Goal: Task Accomplishment & Management: Manage account settings

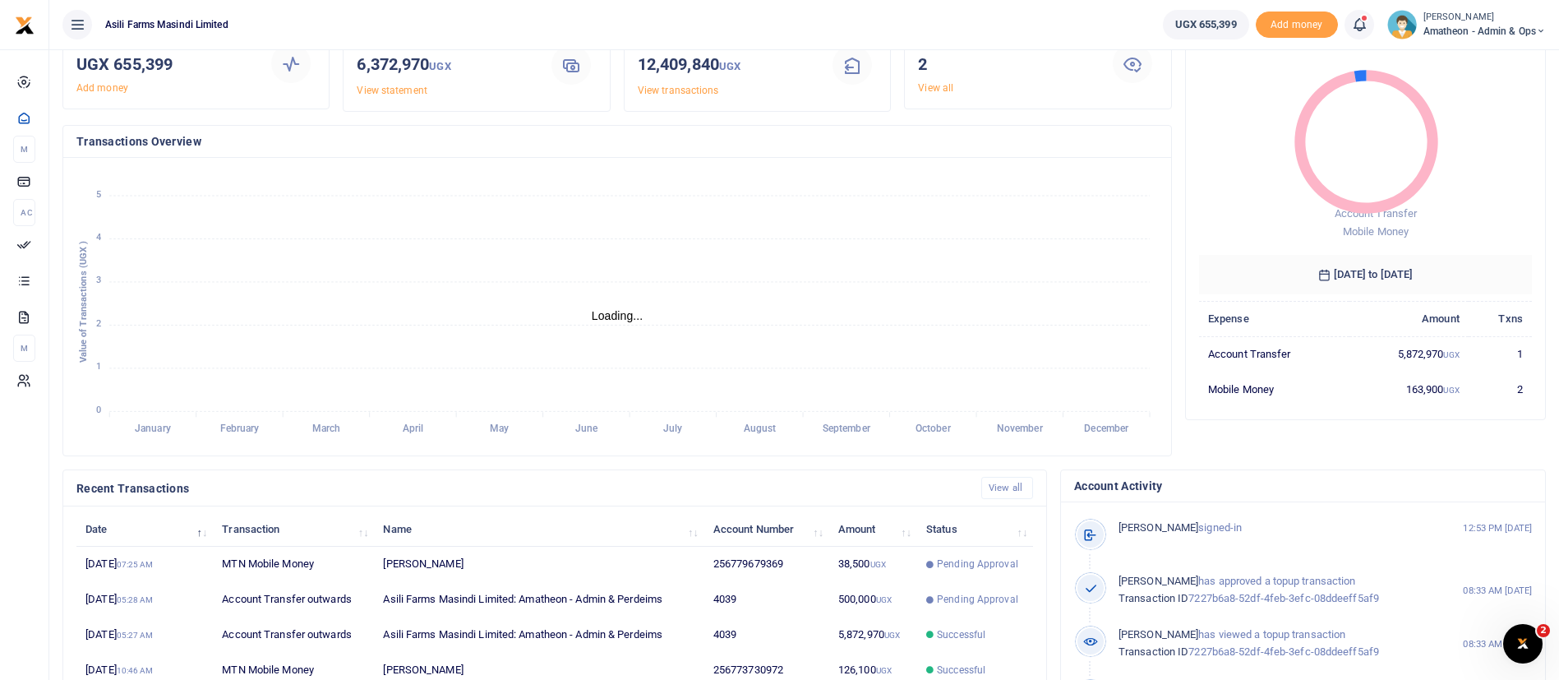
scroll to position [302, 0]
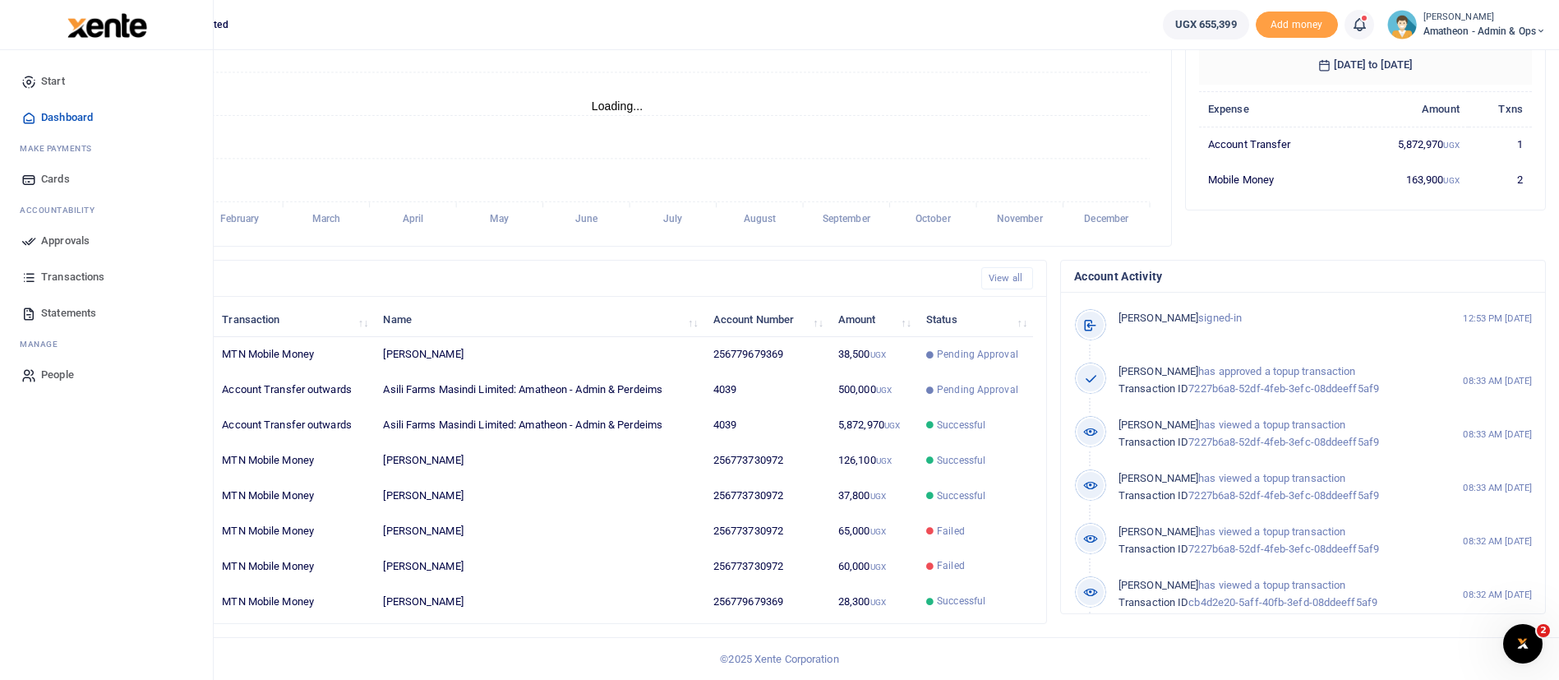
click at [73, 242] on span "Approvals" at bounding box center [65, 241] width 48 height 16
click at [54, 234] on span "Approvals" at bounding box center [65, 241] width 48 height 16
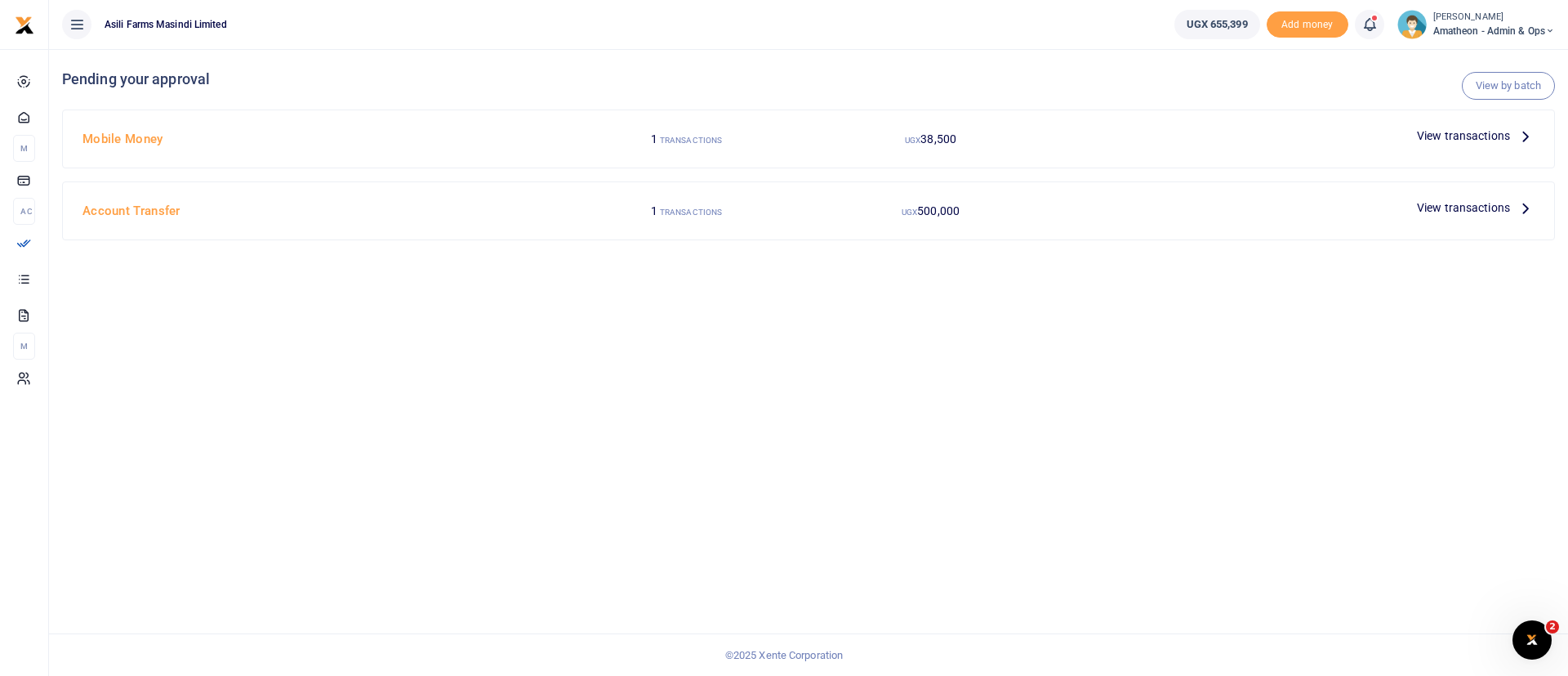
click at [1487, 204] on span "View transactions" at bounding box center [1464, 208] width 93 height 18
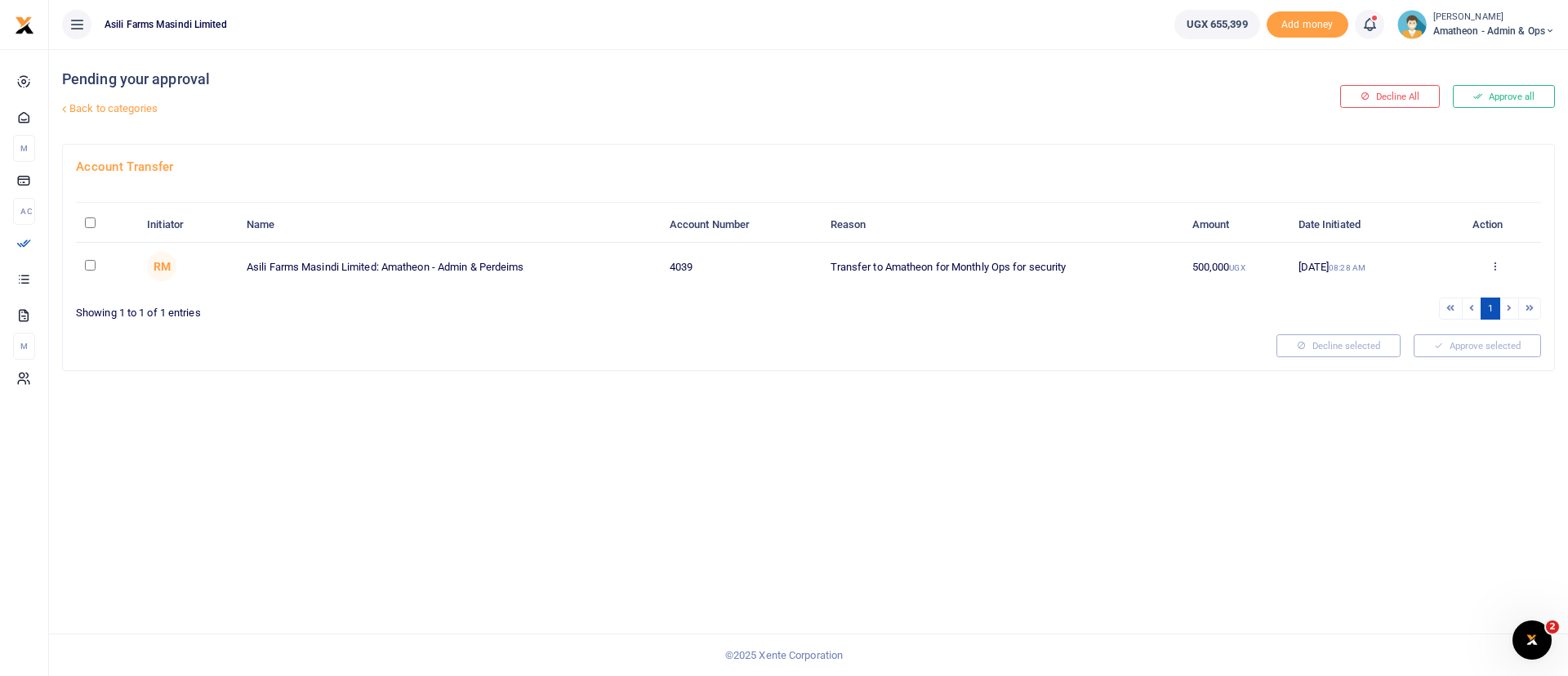
click at [91, 226] on input "\a \a : activate to sort column descending" at bounding box center [89, 223] width 11 height 11
checkbox input "true"
click at [1300, 337] on button "Decline selected (1)" at bounding box center [1321, 345] width 135 height 23
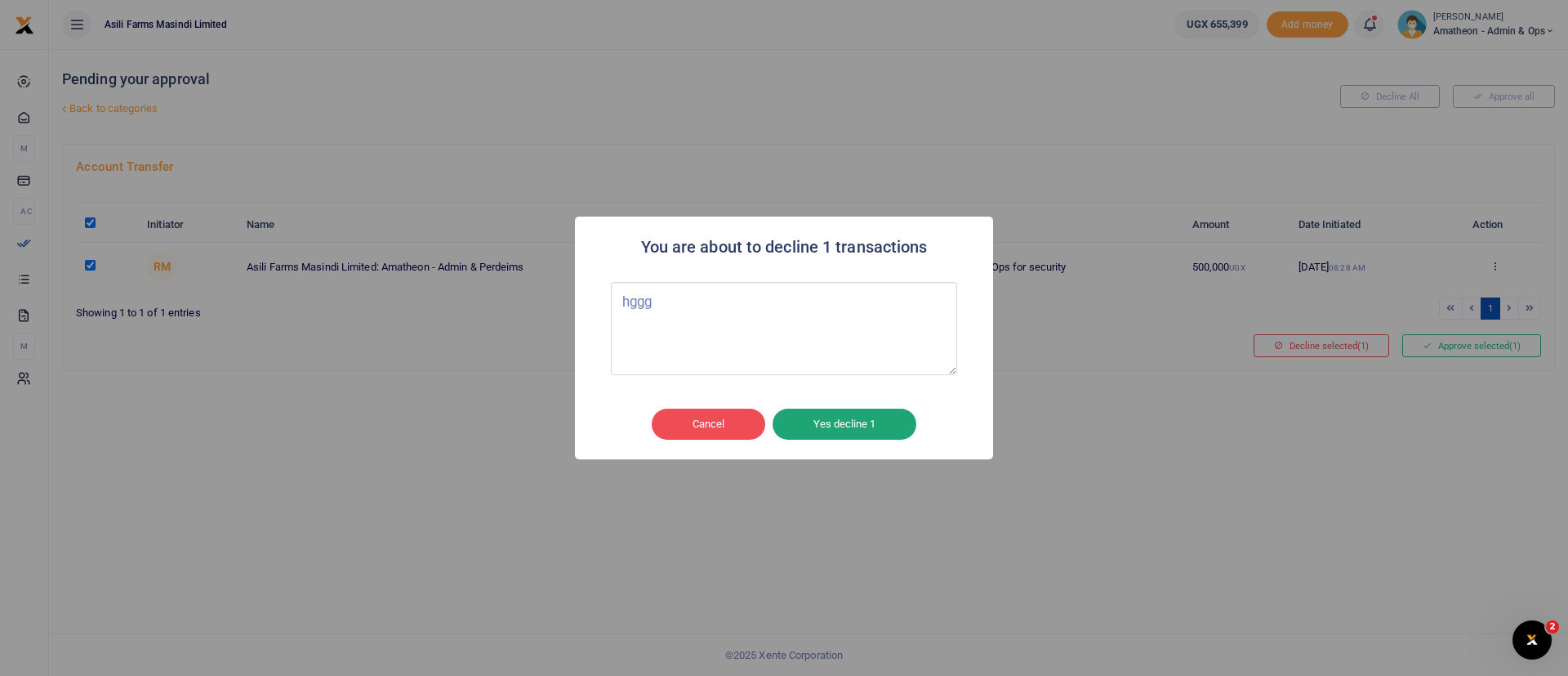
type textarea "hggg"
click at [868, 438] on button "Yes decline 1" at bounding box center [844, 423] width 144 height 31
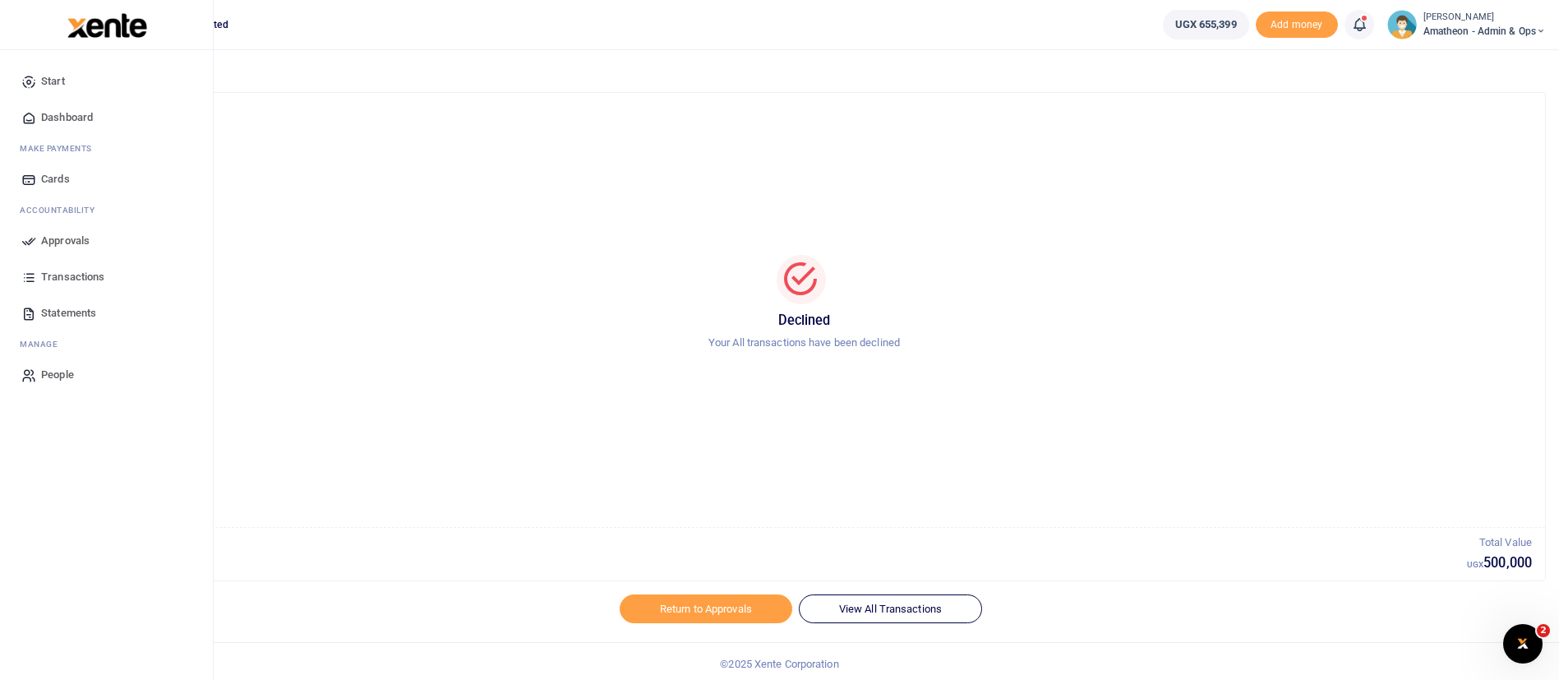
click at [65, 238] on span "Approvals" at bounding box center [65, 241] width 48 height 16
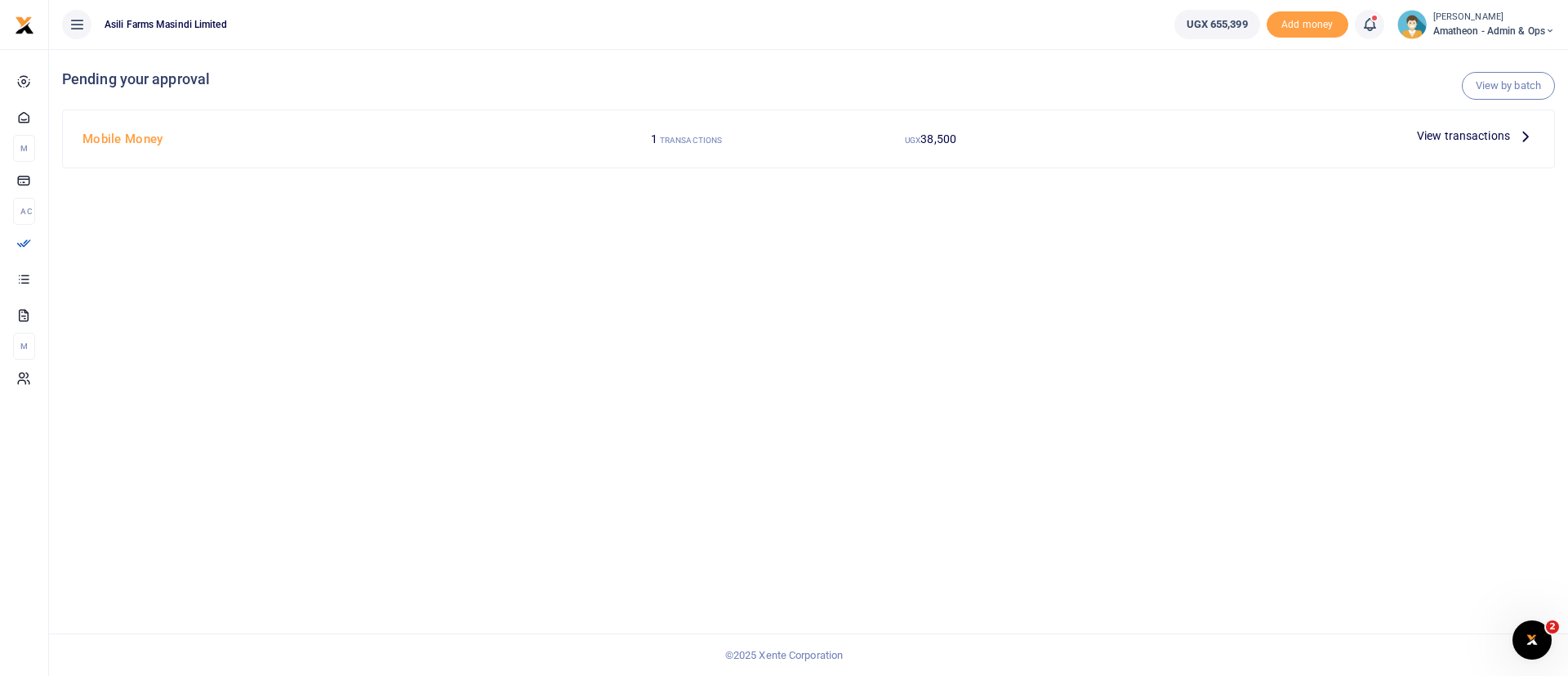
click at [1443, 133] on span "View transactions" at bounding box center [1464, 135] width 93 height 18
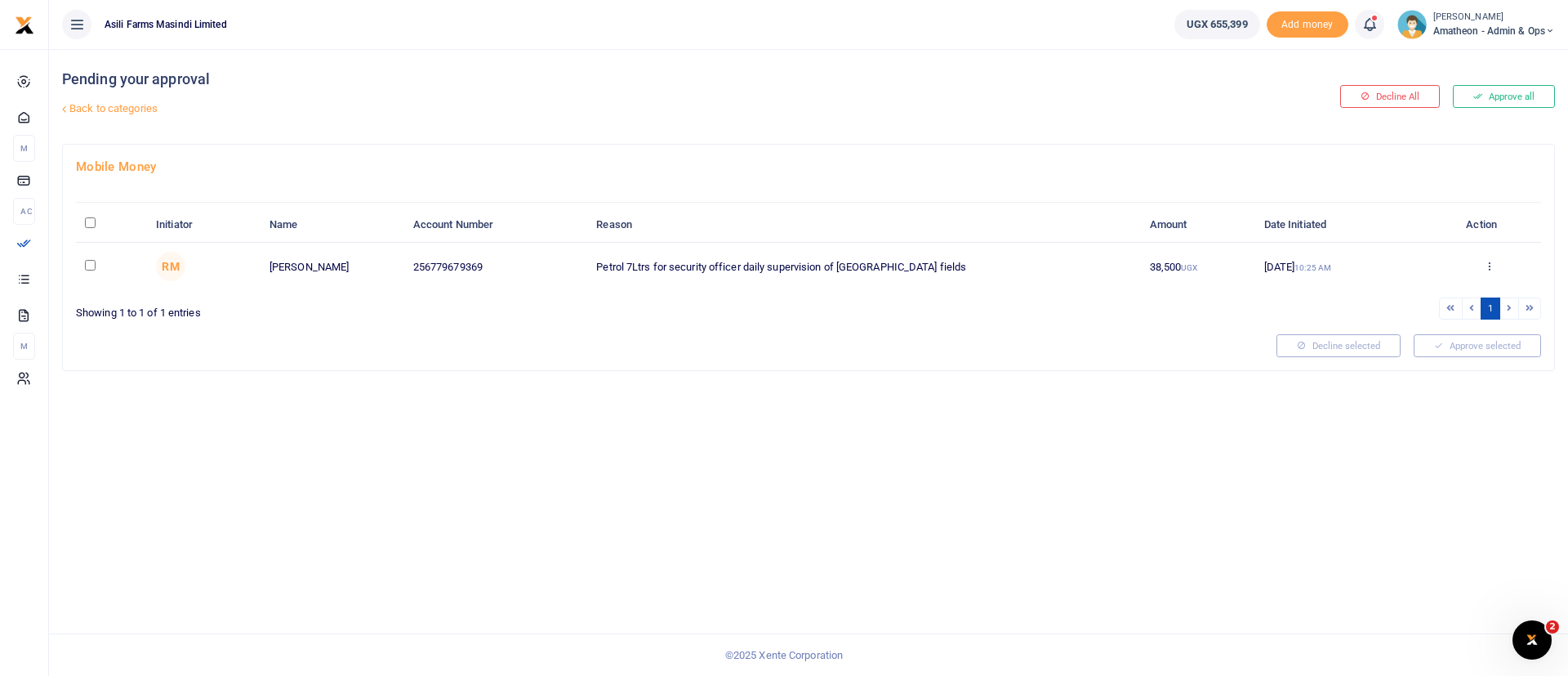
click at [87, 218] on input "\a \a : activate to sort column descending" at bounding box center [89, 223] width 11 height 11
checkbox input "true"
click at [1478, 347] on button "Approve selected (1)" at bounding box center [1472, 345] width 139 height 23
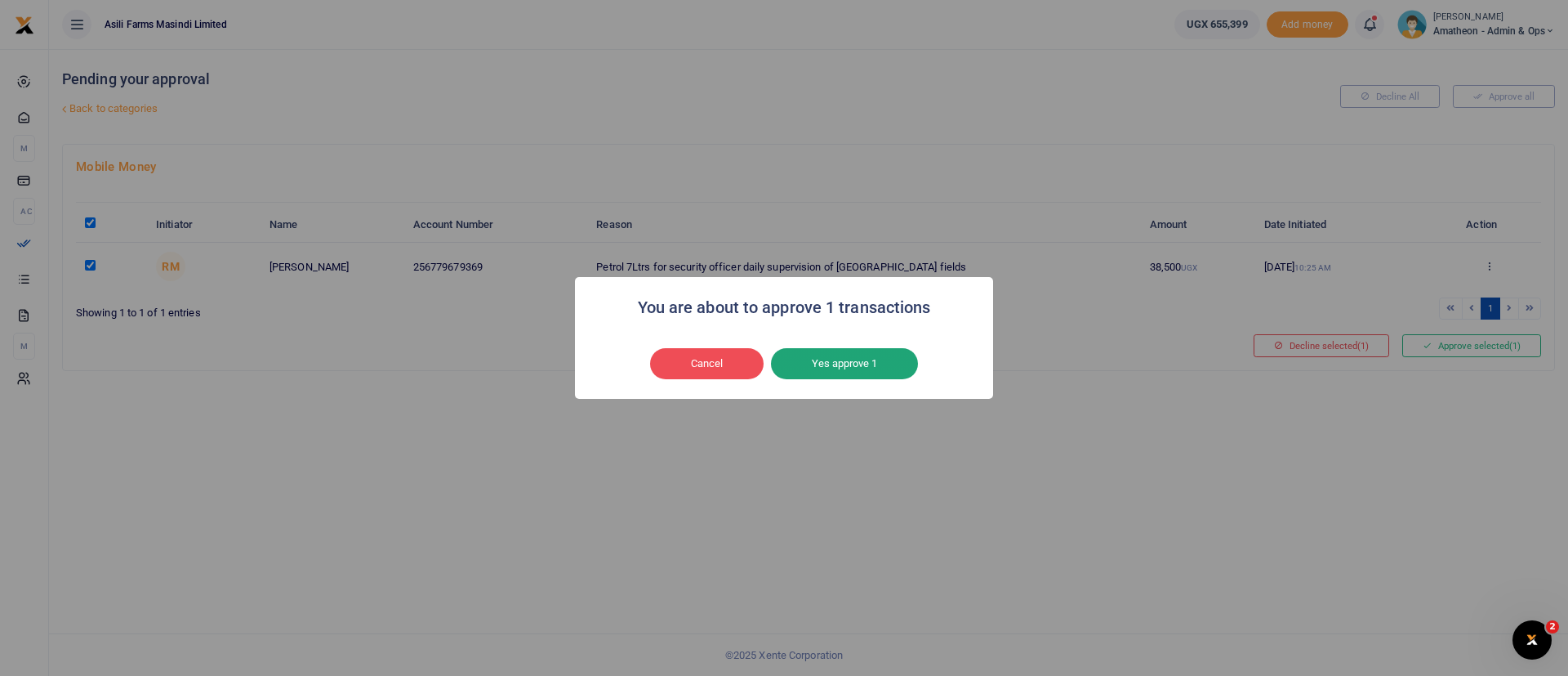
click at [897, 358] on button "Yes approve 1" at bounding box center [845, 363] width 147 height 31
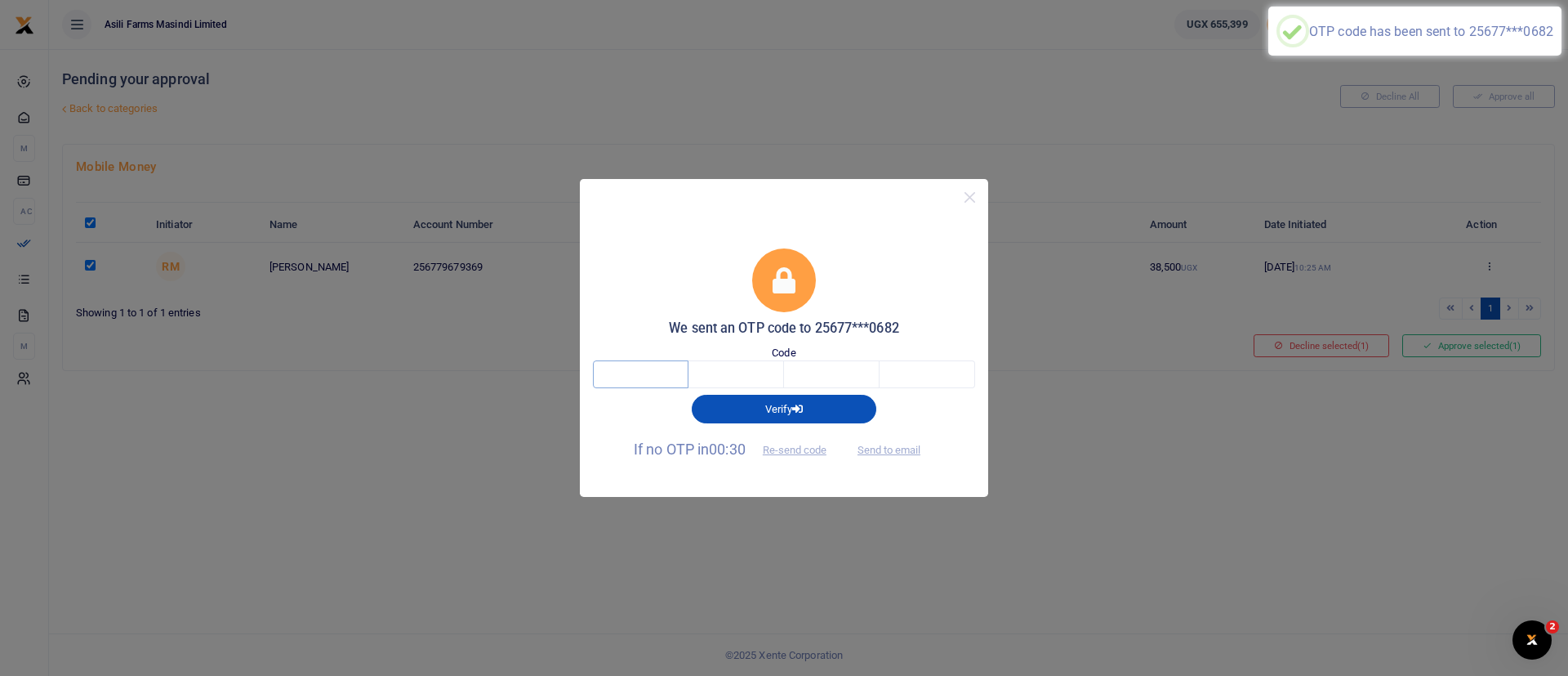
click at [663, 374] on input "text" at bounding box center [641, 374] width 95 height 28
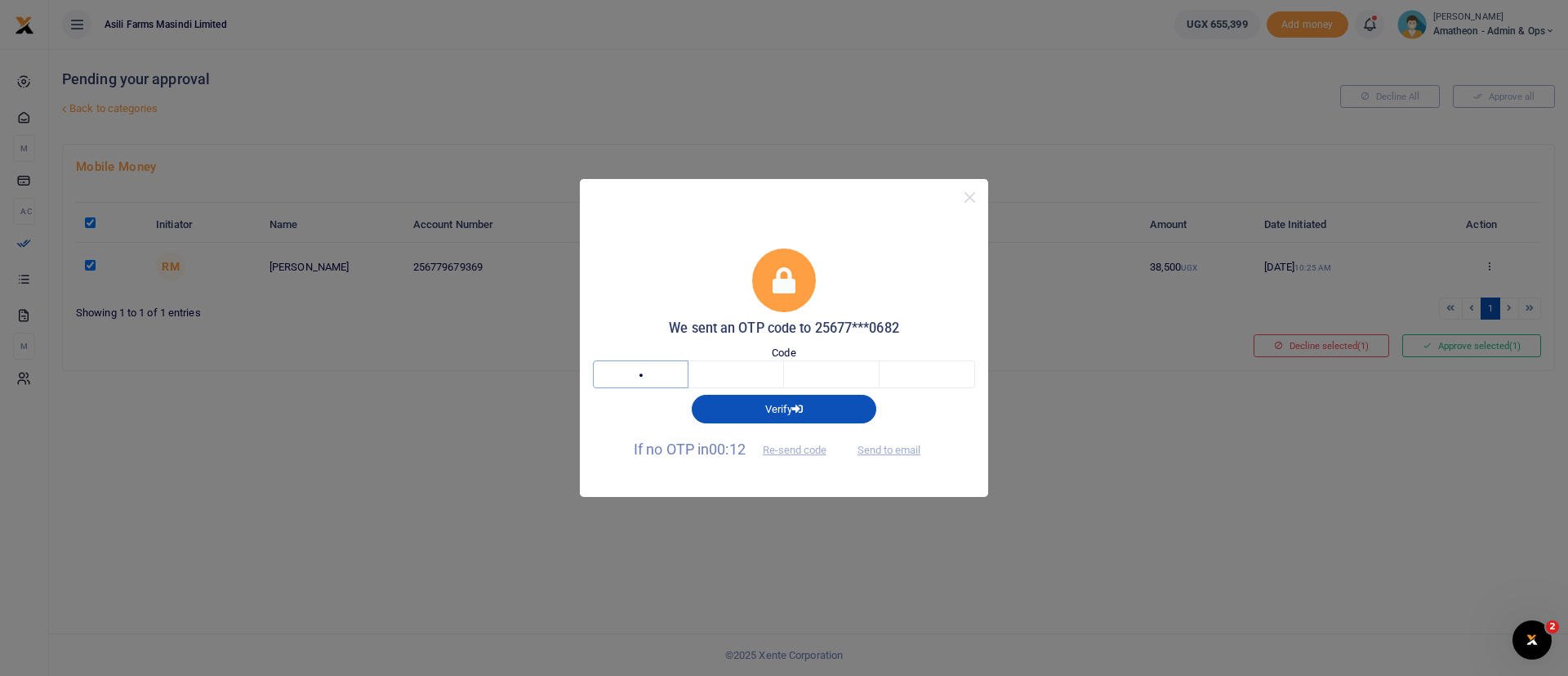
type input "6"
type input "7"
type input "6"
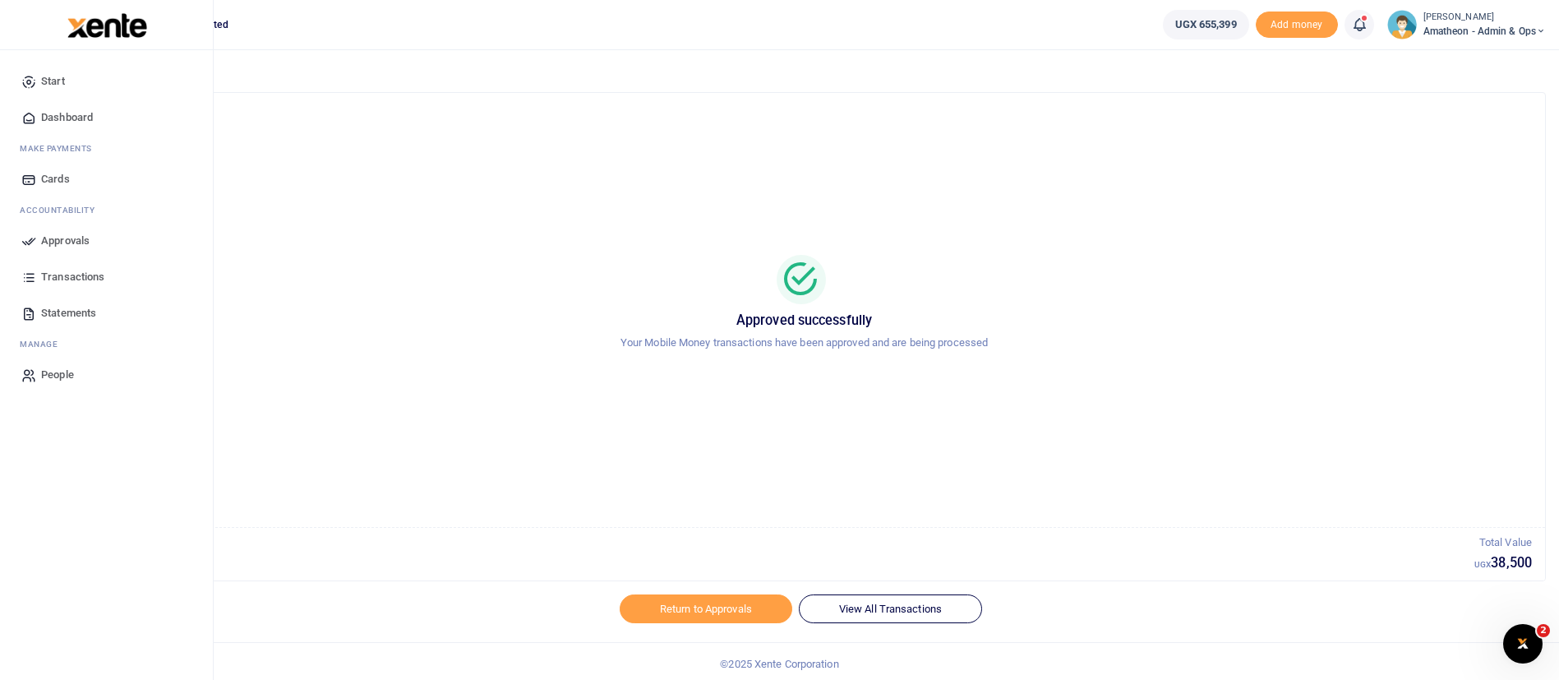
click at [106, 28] on img at bounding box center [107, 25] width 80 height 25
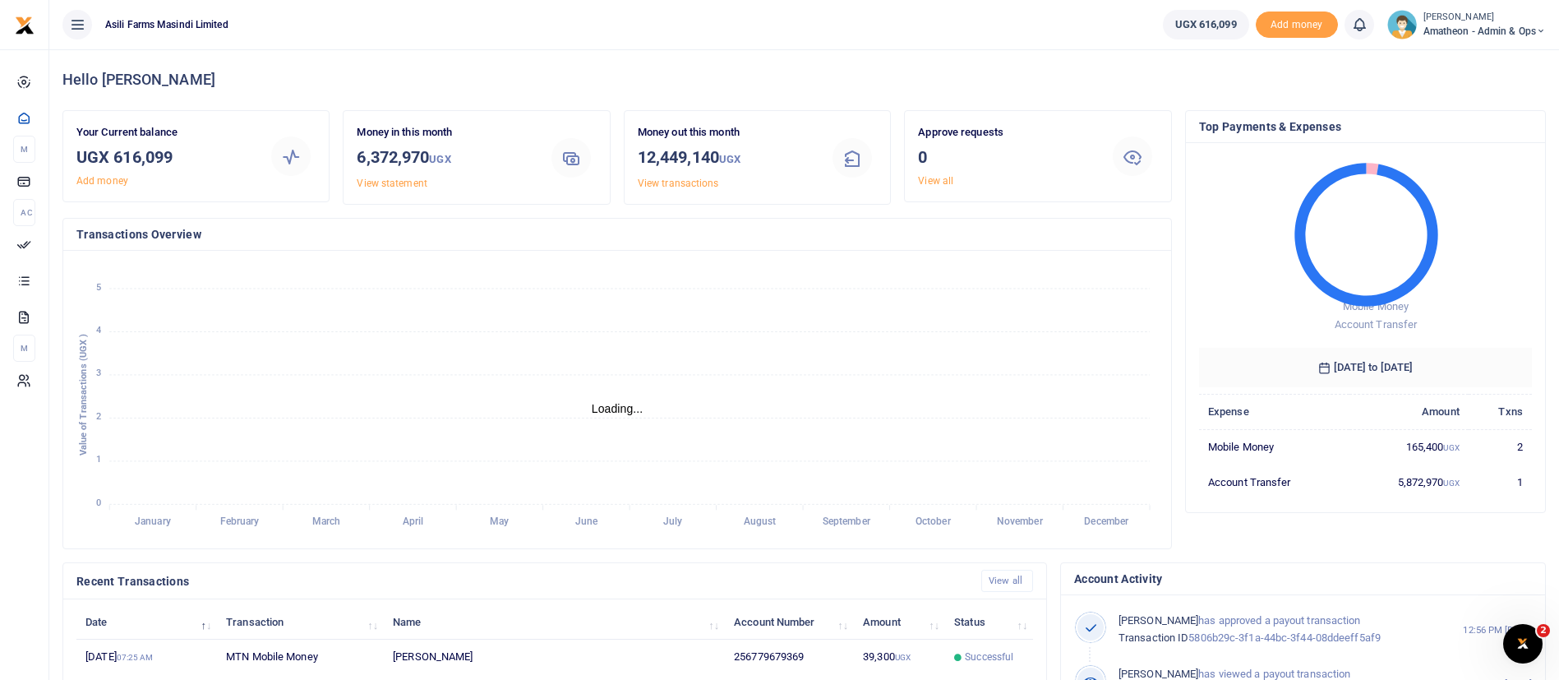
click at [1439, 29] on span "Amatheon - Admin & Ops" at bounding box center [1484, 31] width 122 height 15
click at [1487, 58] on link "Switch accounts" at bounding box center [1483, 59] width 130 height 23
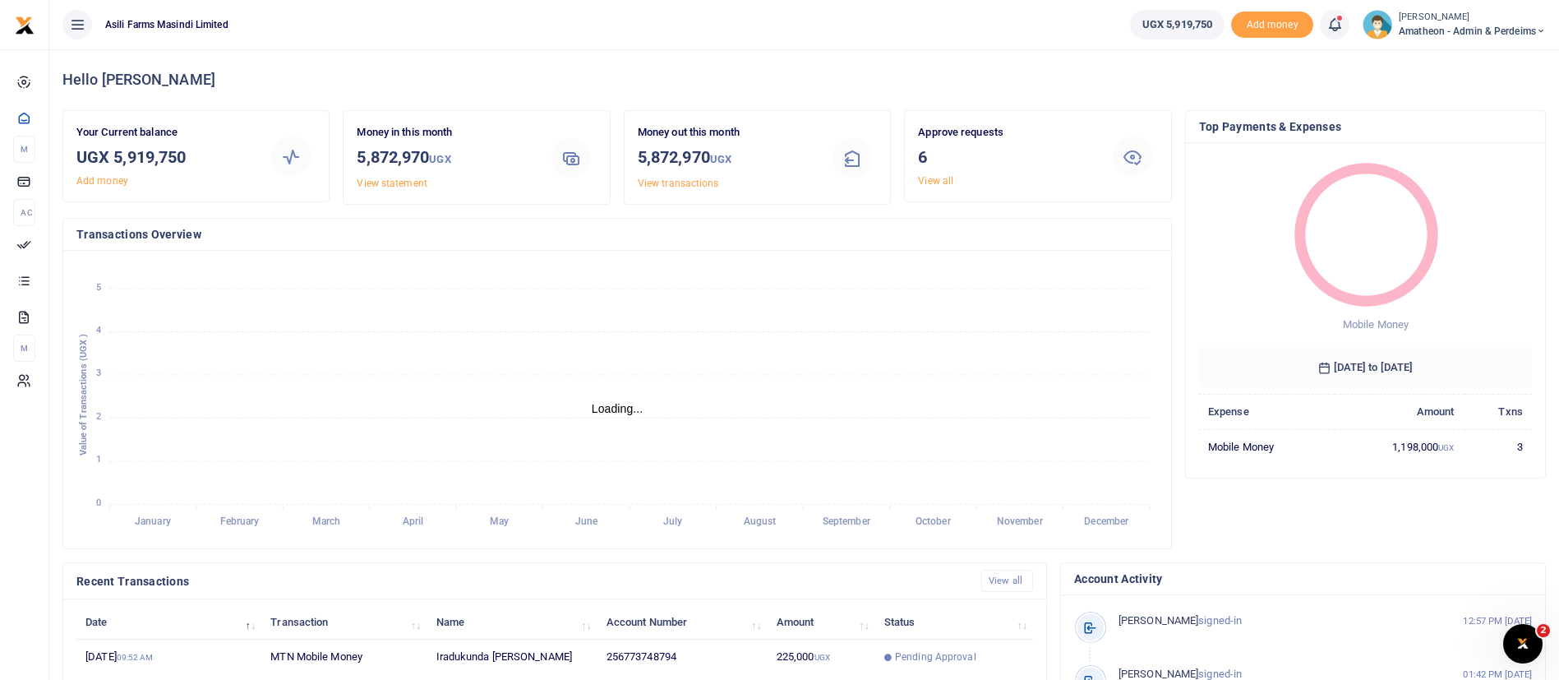
scroll to position [302, 0]
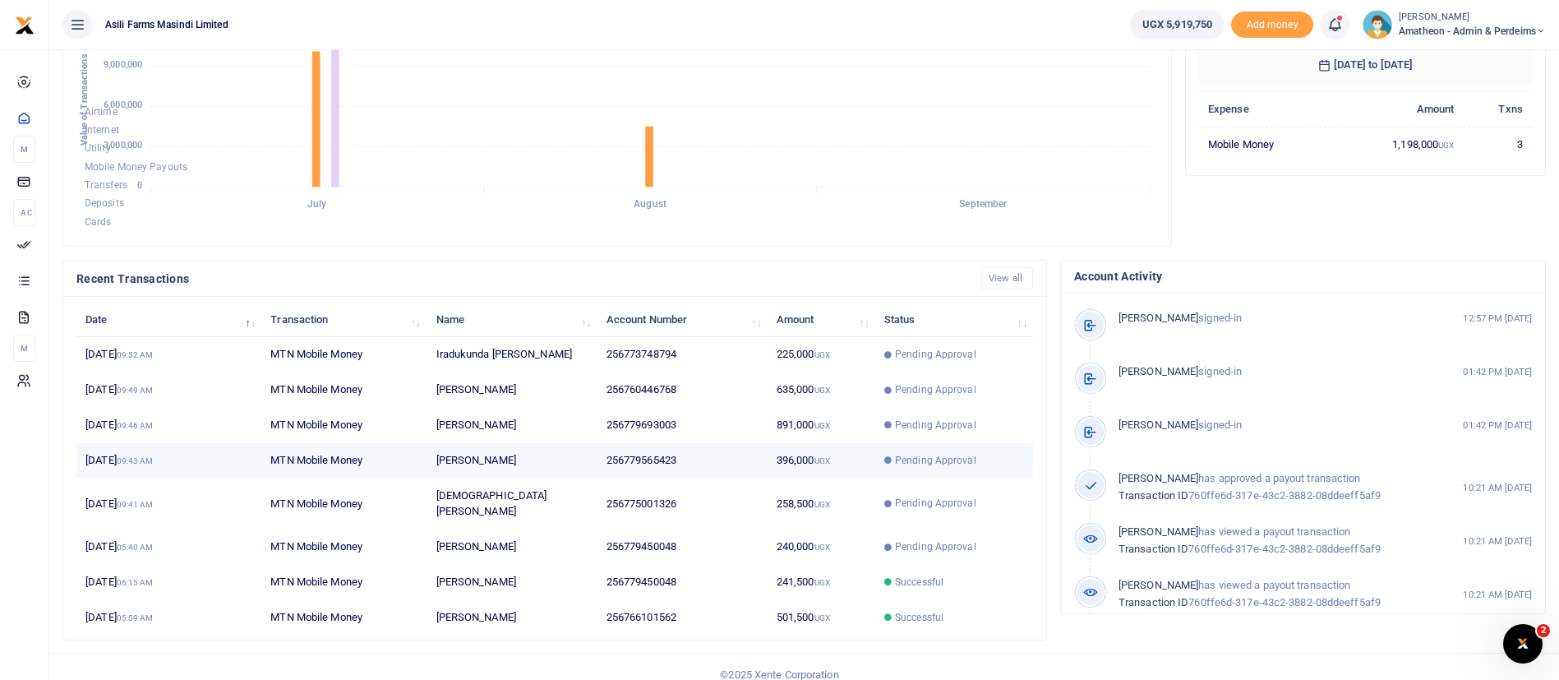
click at [904, 454] on span "Pending Approval" at bounding box center [935, 460] width 81 height 15
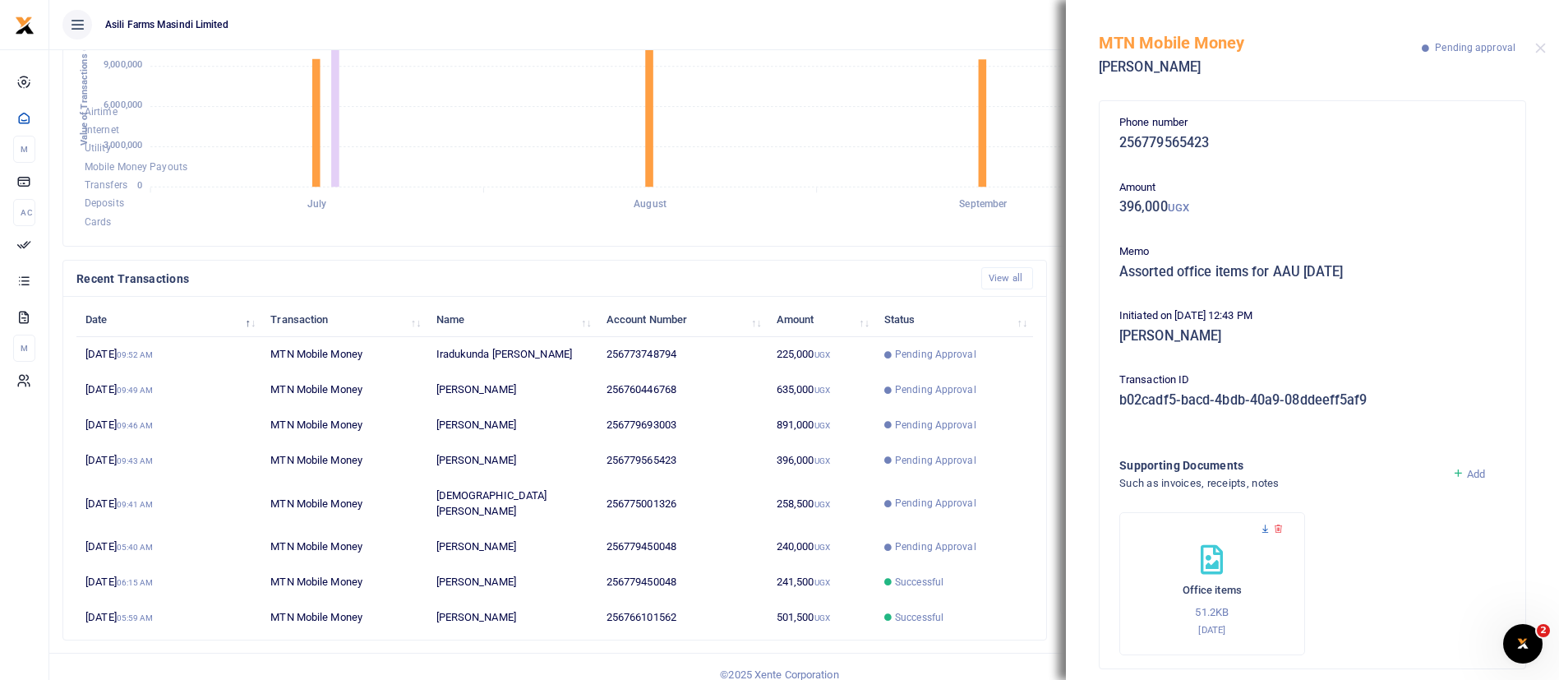
click at [1263, 533] on icon at bounding box center [1265, 528] width 11 height 11
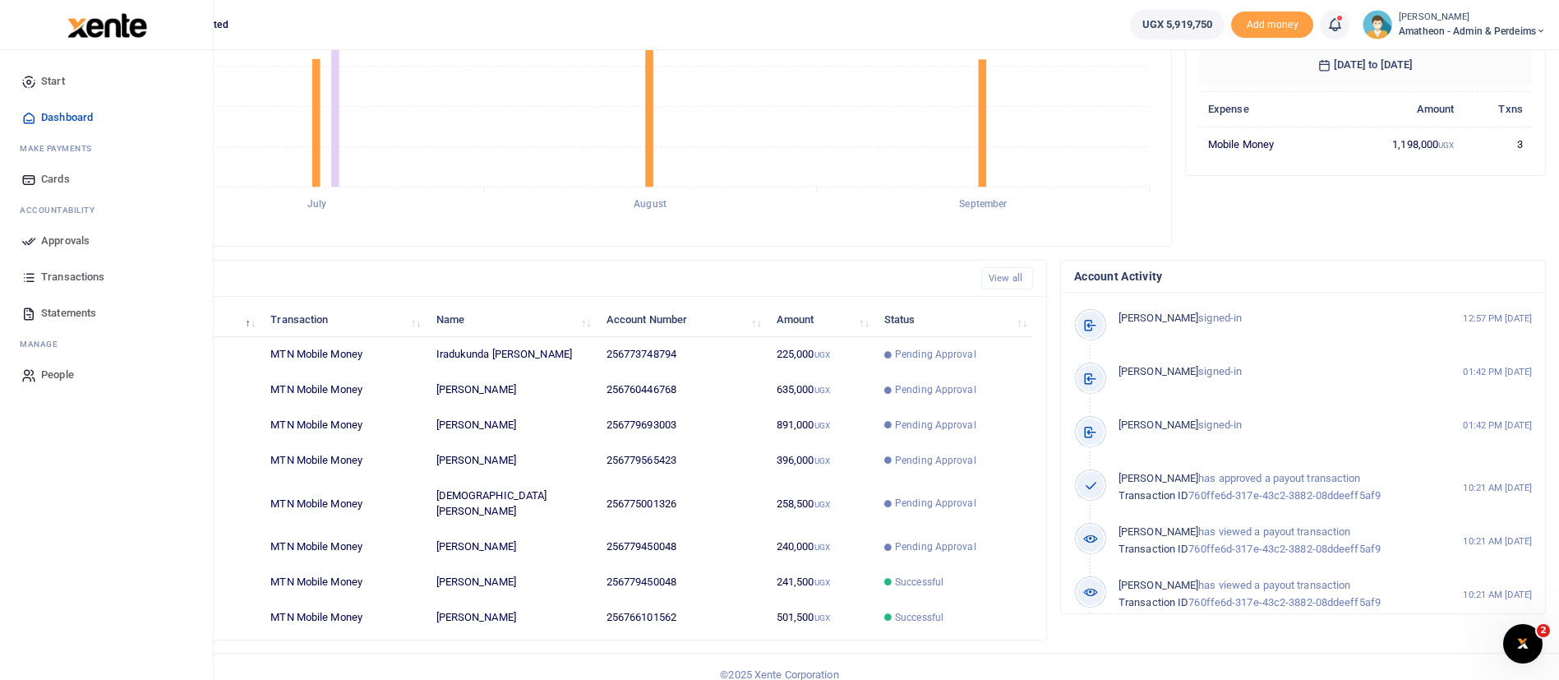
click at [73, 231] on link "Approvals" at bounding box center [106, 241] width 187 height 36
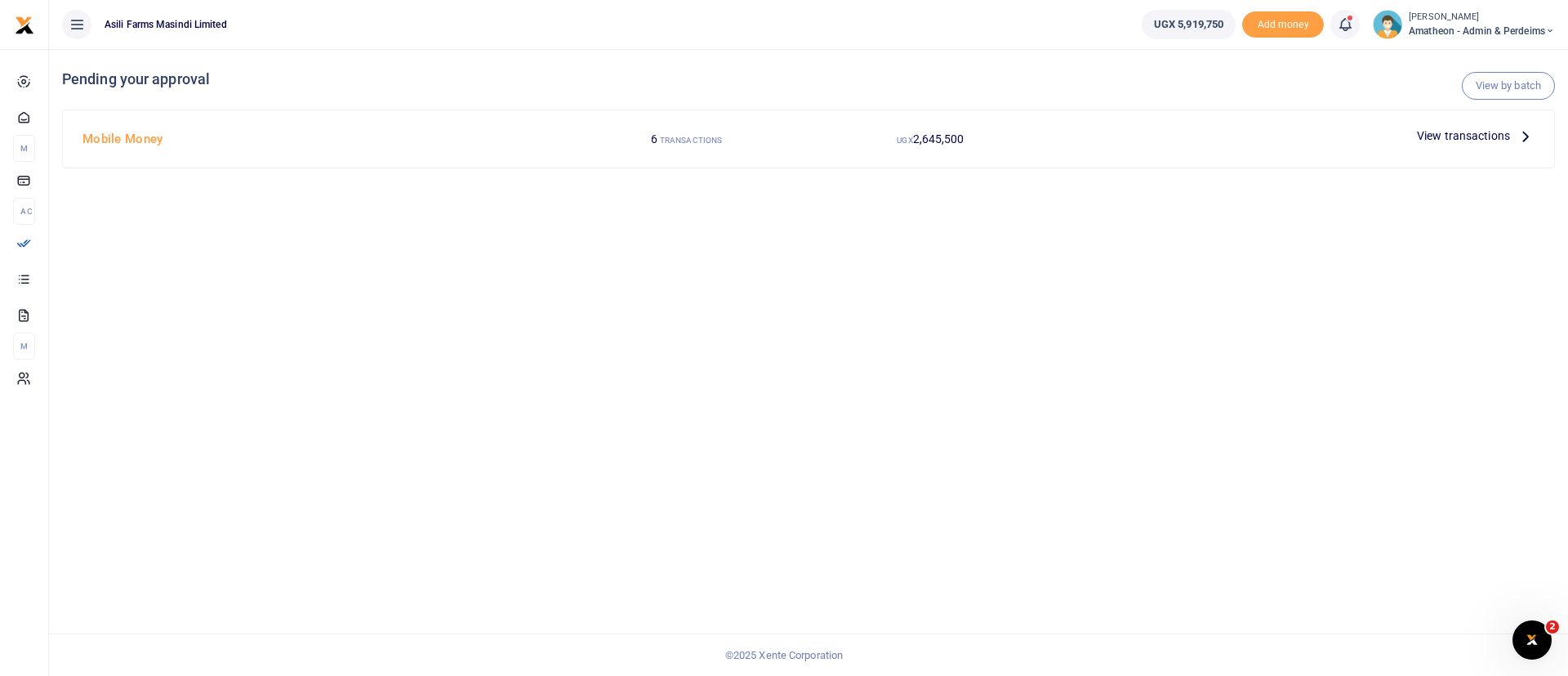
click at [1474, 130] on span "View transactions" at bounding box center [1464, 135] width 93 height 18
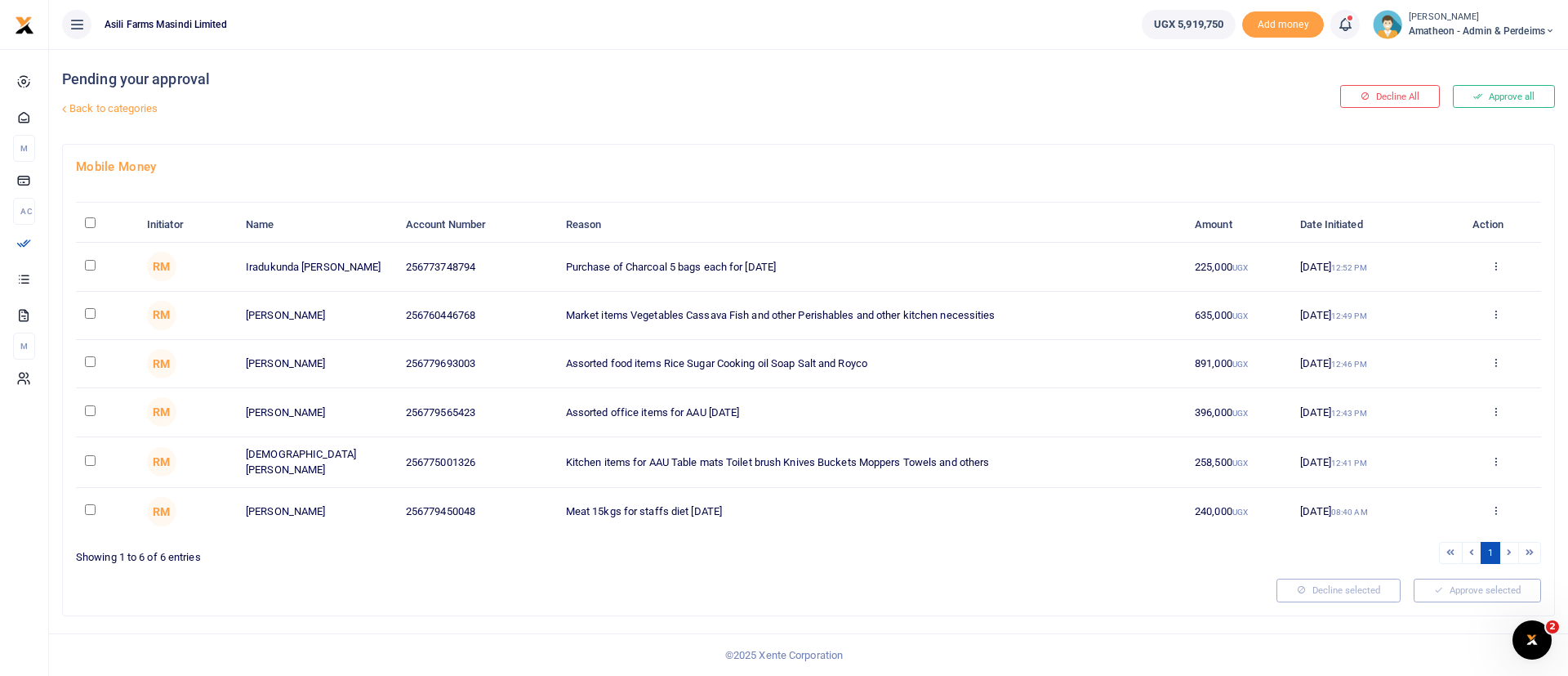
click at [86, 223] on input "\a \a : activate to sort column descending" at bounding box center [89, 223] width 11 height 11
checkbox input "true"
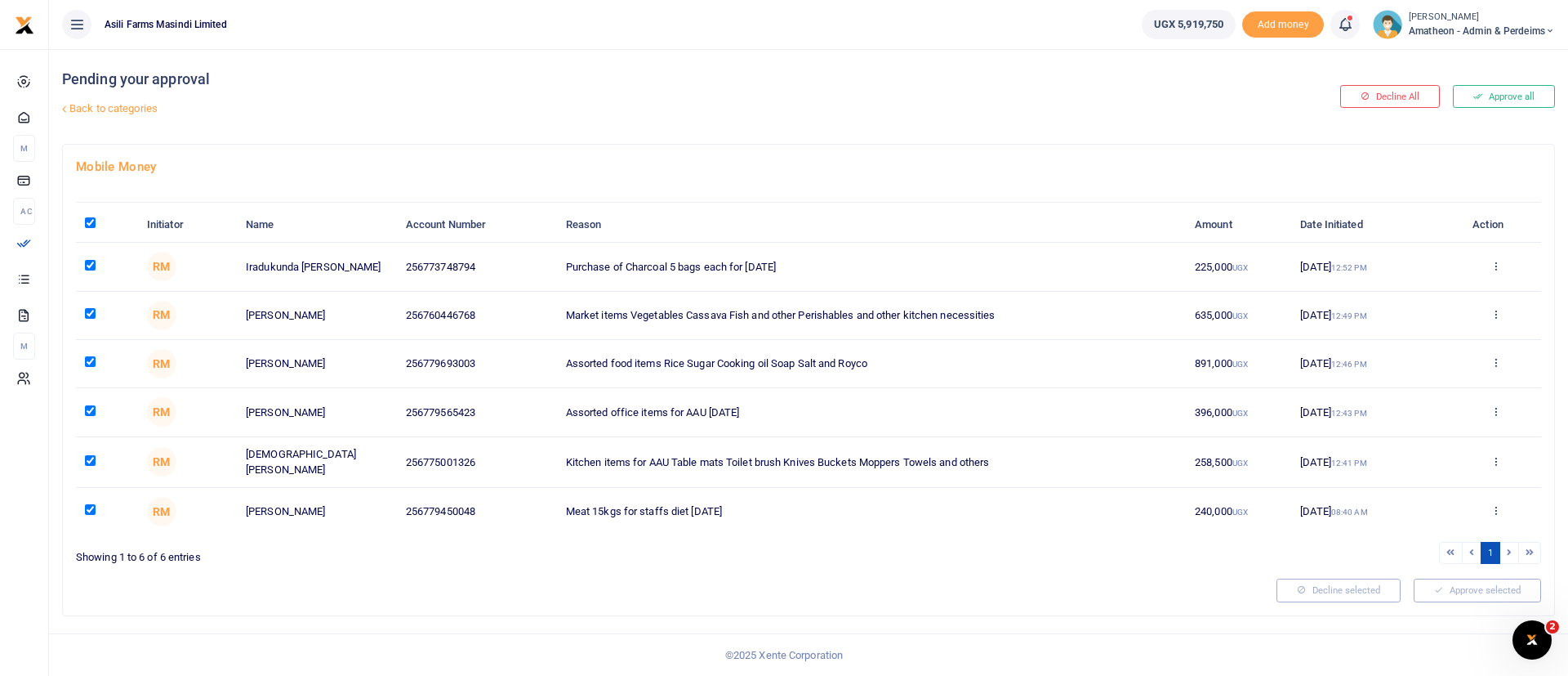
checkbox input "true"
click at [1491, 510] on icon at bounding box center [1495, 510] width 11 height 12
click at [1435, 597] on link "Details" at bounding box center [1436, 607] width 129 height 23
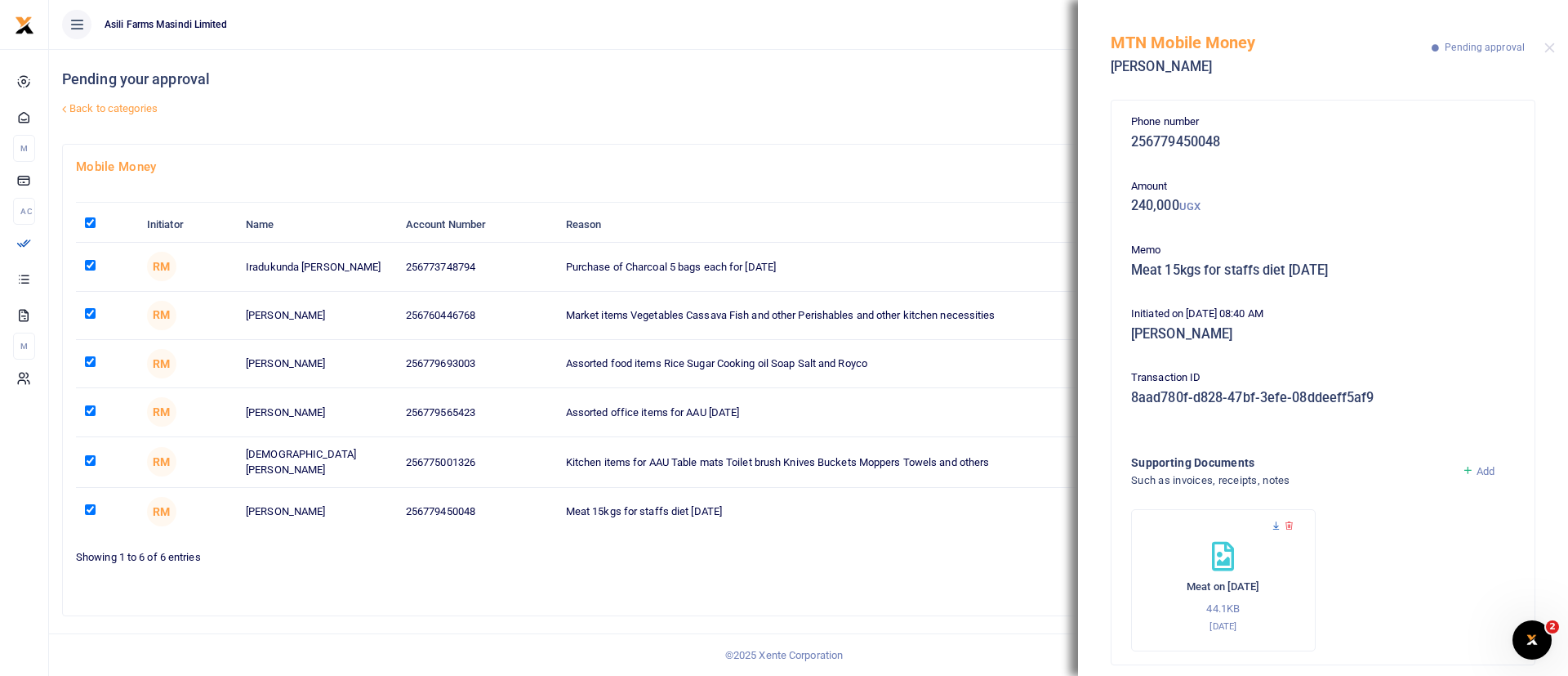
click at [1276, 527] on icon at bounding box center [1276, 525] width 11 height 11
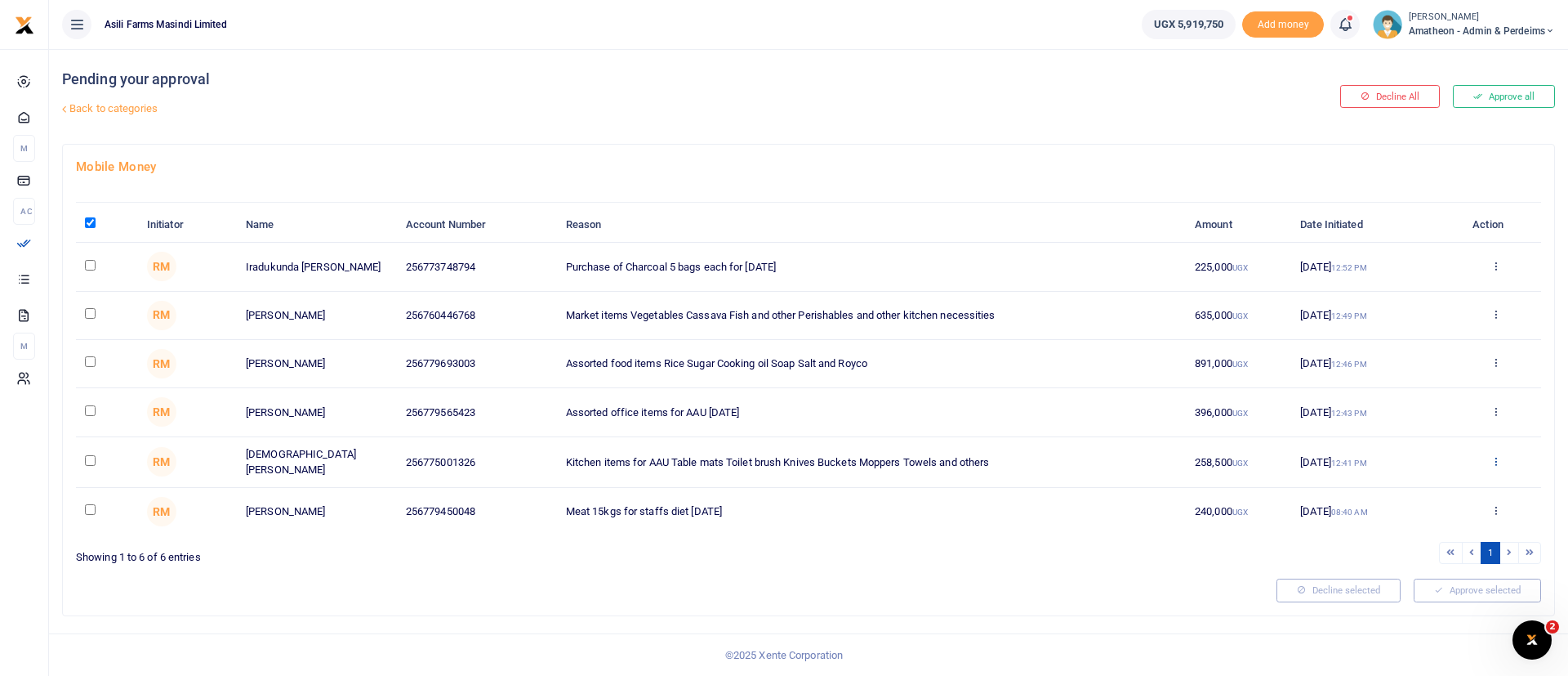
click at [1496, 458] on icon at bounding box center [1495, 461] width 11 height 12
click at [1415, 562] on link "Details" at bounding box center [1436, 559] width 129 height 23
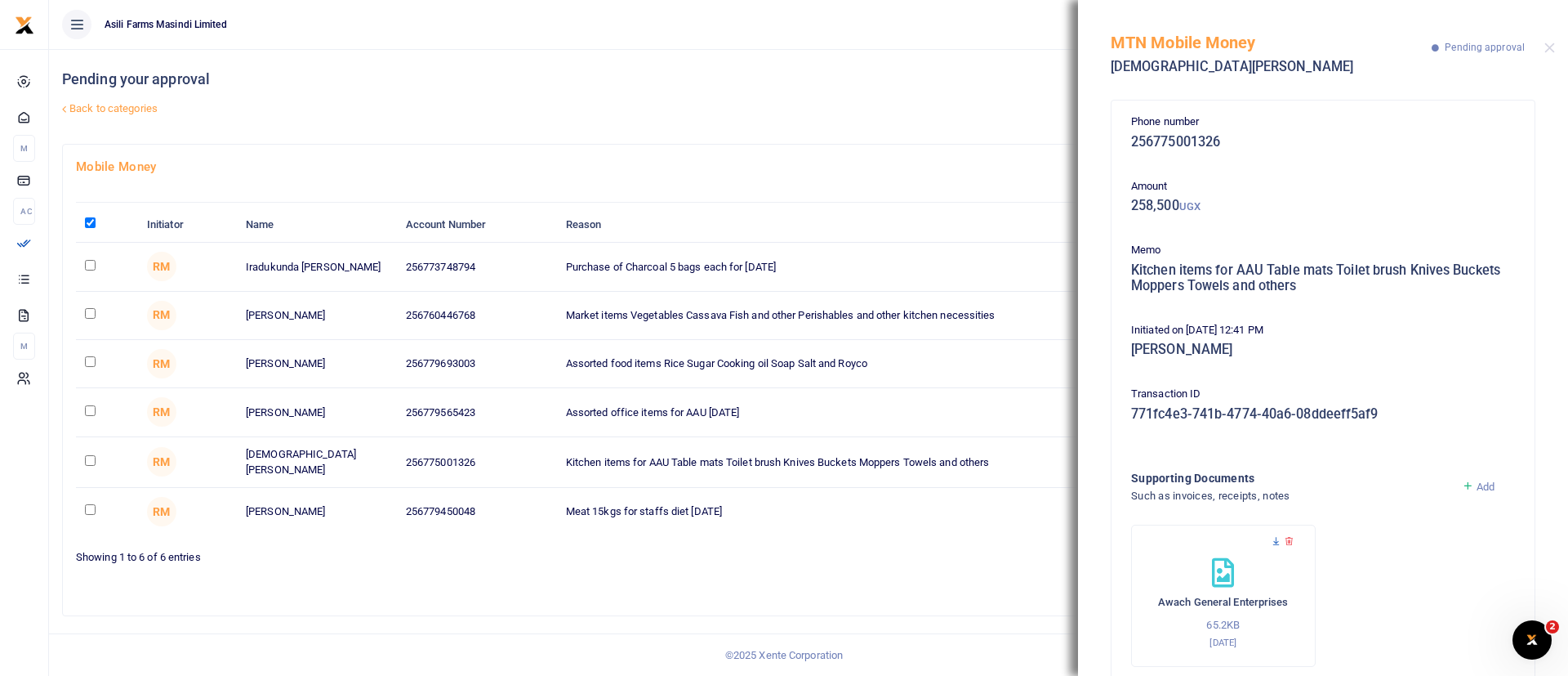
click at [1272, 537] on icon at bounding box center [1276, 541] width 11 height 11
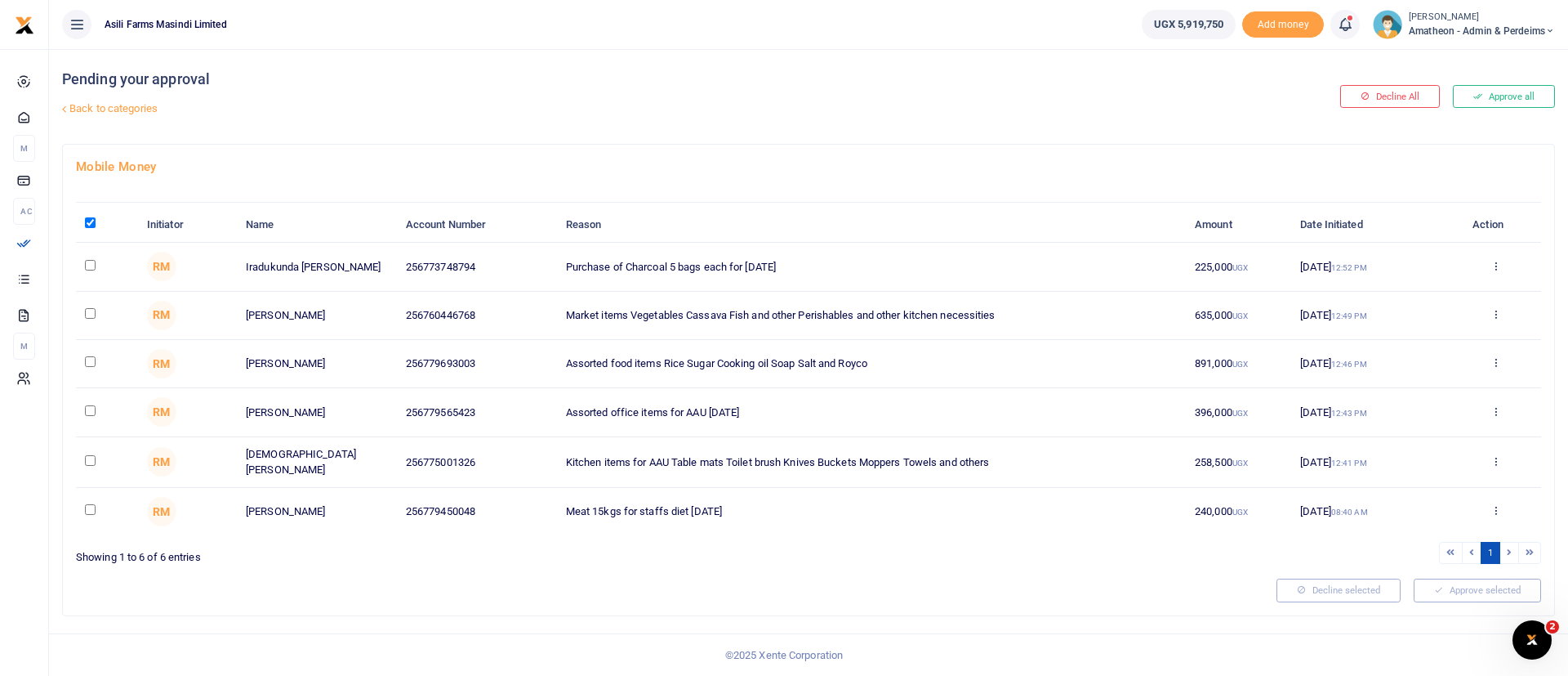
click at [90, 222] on input "\a \a : activate to sort column descending" at bounding box center [89, 223] width 11 height 11
click at [90, 223] on input "\a \a : activate to sort column descending" at bounding box center [89, 223] width 11 height 11
checkbox input "true"
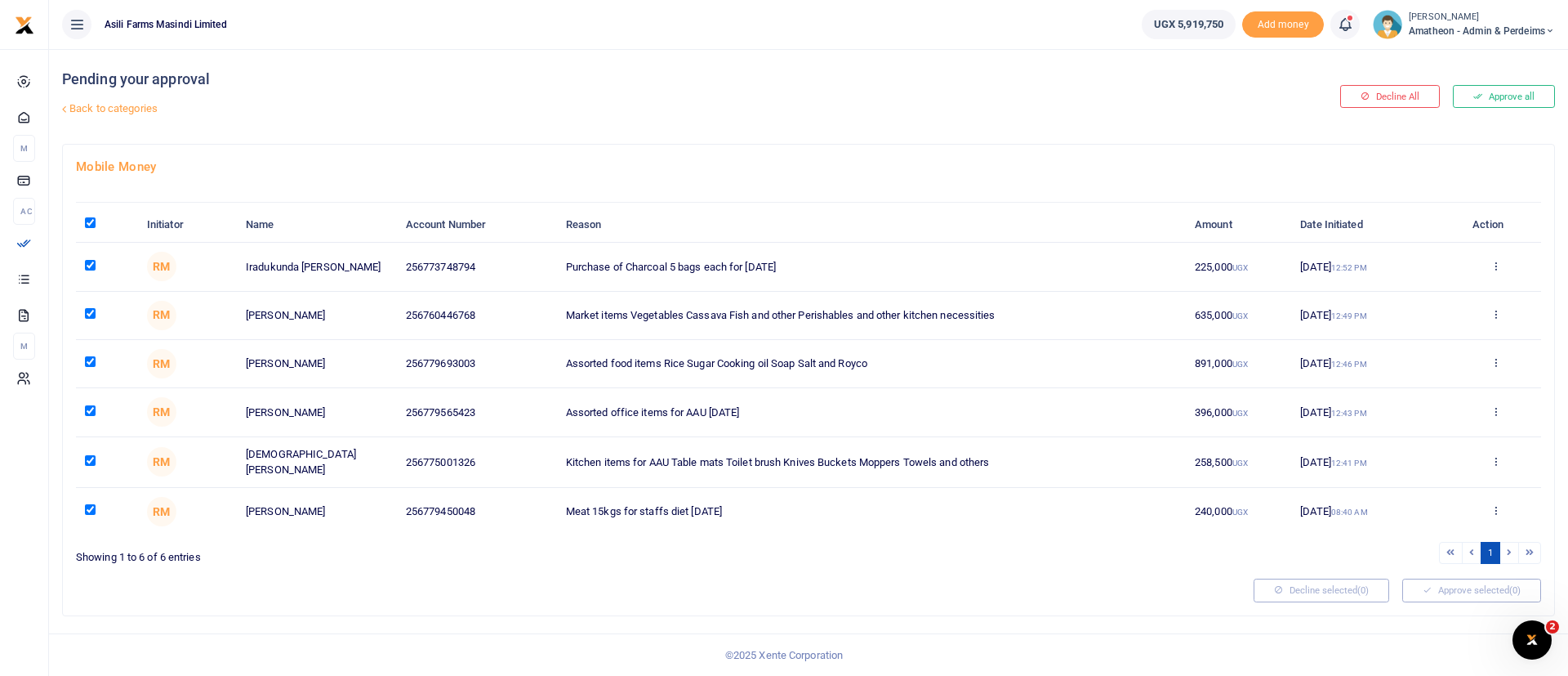
checkbox input "true"
click at [1473, 591] on button "Approve selected (6)" at bounding box center [1472, 590] width 139 height 23
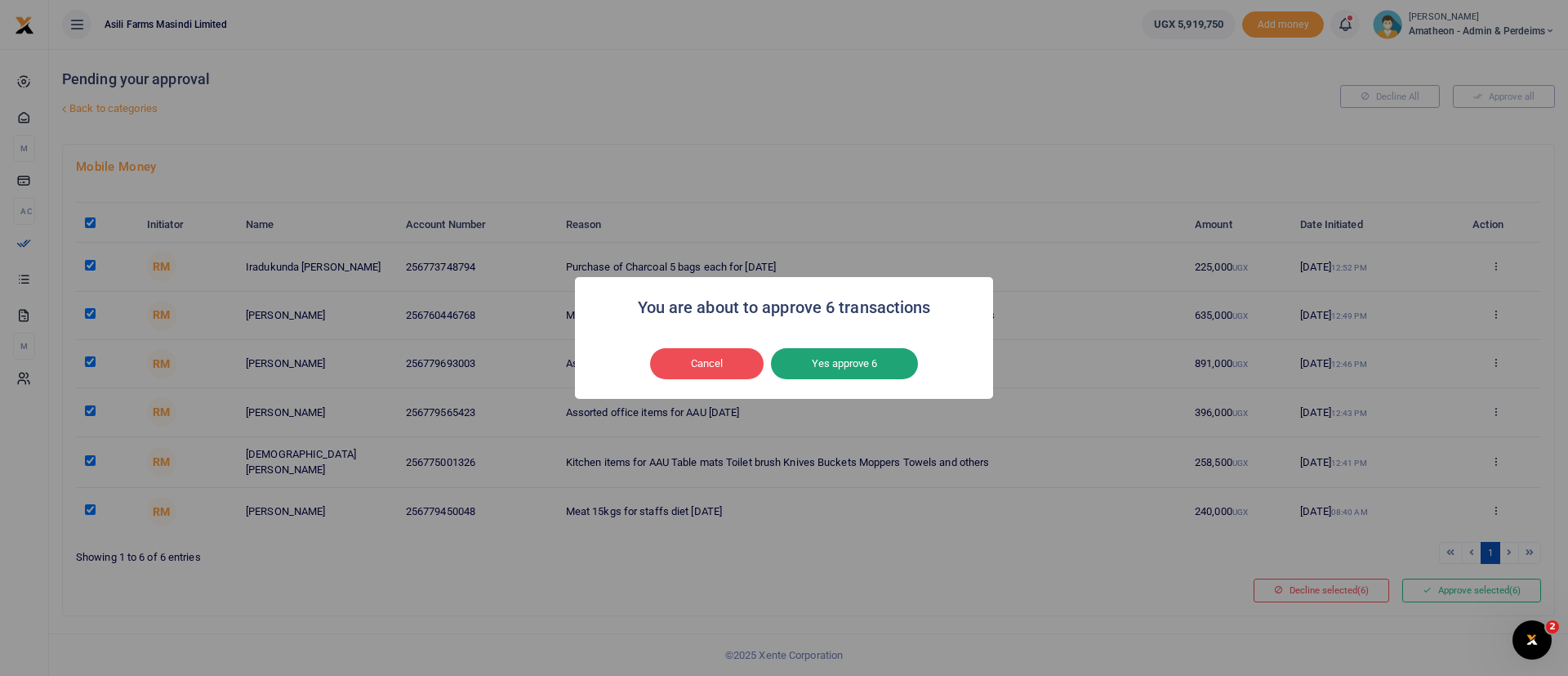
click at [890, 365] on button "Yes approve 6" at bounding box center [845, 363] width 147 height 31
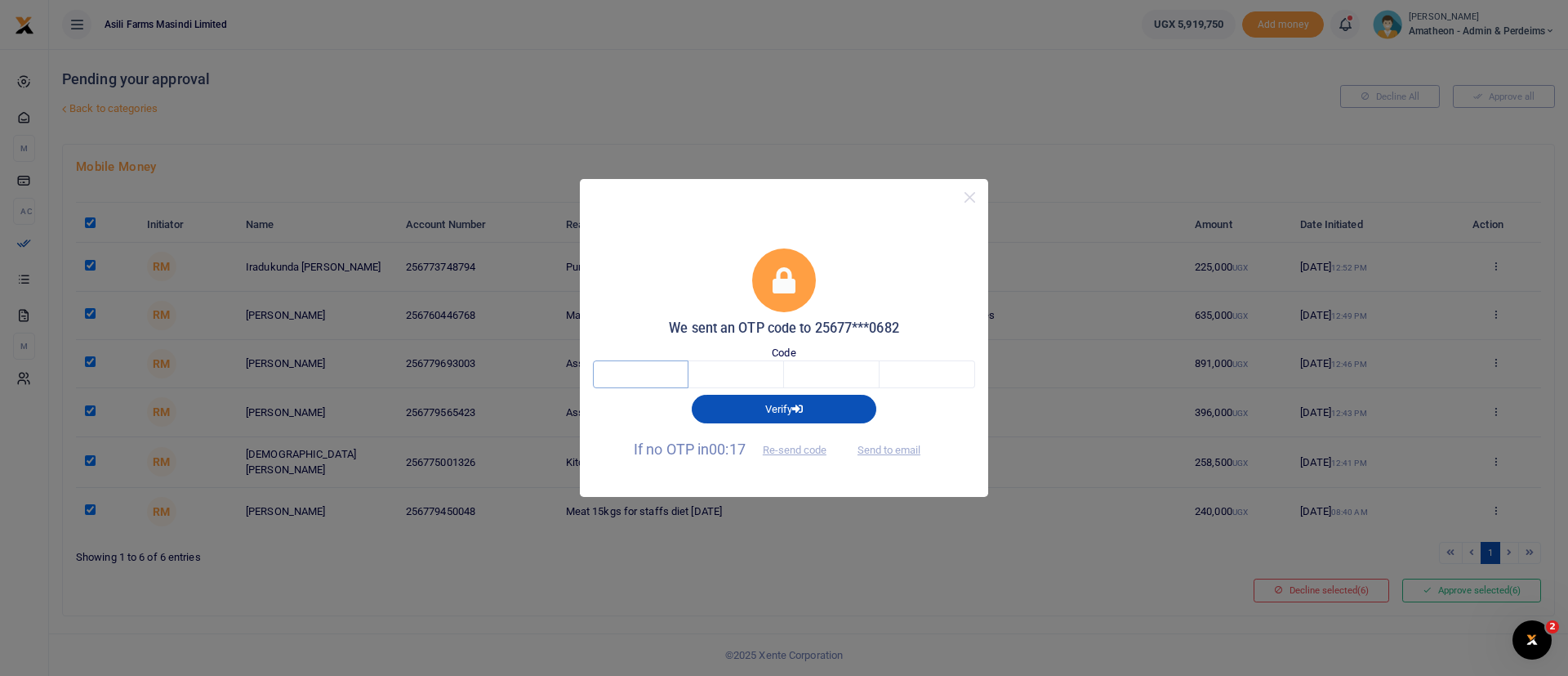
click at [653, 373] on input "text" at bounding box center [641, 374] width 95 height 28
type input "9"
type input "1"
type input "9"
